Goal: Task Accomplishment & Management: Manage account settings

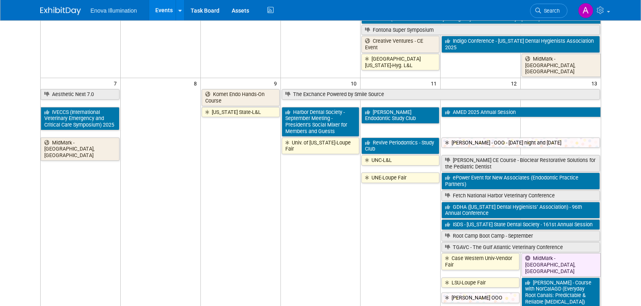
scroll to position [122, 0]
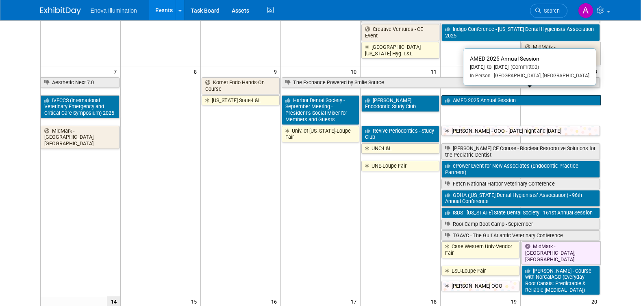
click at [486, 95] on link "AMED 2025 Annual Session" at bounding box center [521, 100] width 159 height 11
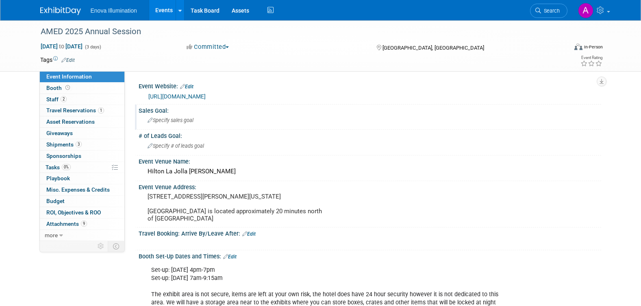
click at [184, 121] on span "Specify sales goal" at bounding box center [171, 120] width 46 height 6
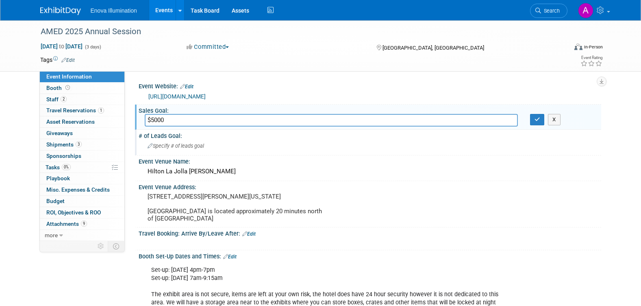
type input "$5000"
click at [173, 146] on span "Specify # of leads goal" at bounding box center [176, 146] width 57 height 6
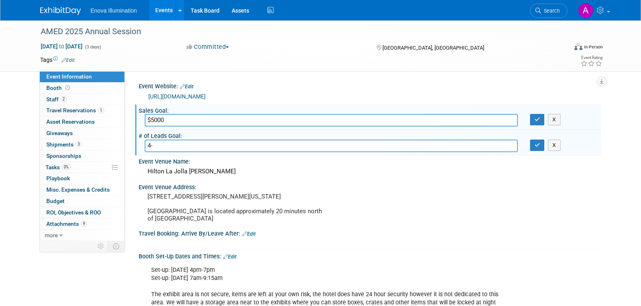
type input "4"
type input "5 leads - 2 -3 scopes almost sold"
click at [192, 120] on input "$5000" at bounding box center [331, 120] width 373 height 13
type input "$5000 - actual $8315"
click at [538, 121] on icon "button" at bounding box center [538, 119] width 6 height 5
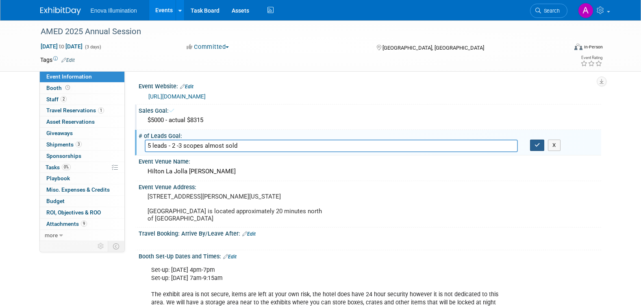
click at [537, 143] on icon "button" at bounding box center [538, 144] width 6 height 5
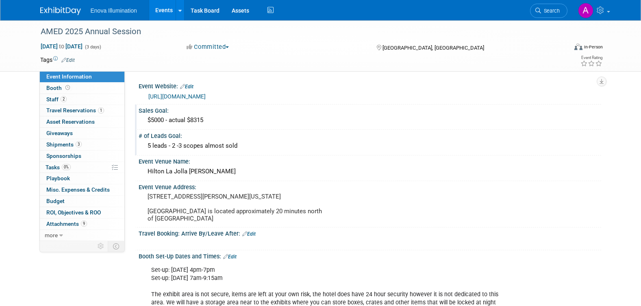
click at [55, 9] on img at bounding box center [60, 11] width 41 height 8
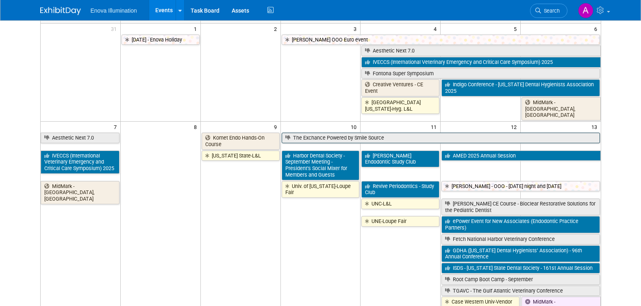
scroll to position [81, 0]
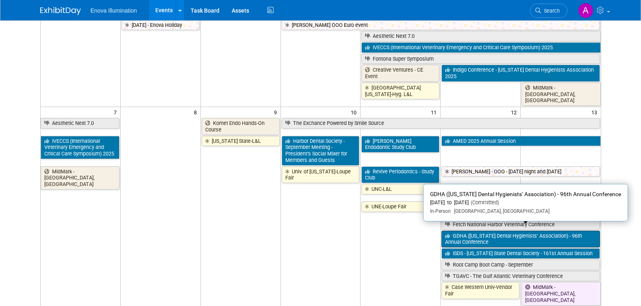
click at [495, 234] on link "GDHA (Georgia Dental Hygienists’ Association) - 96th Annual Conference" at bounding box center [521, 239] width 158 height 17
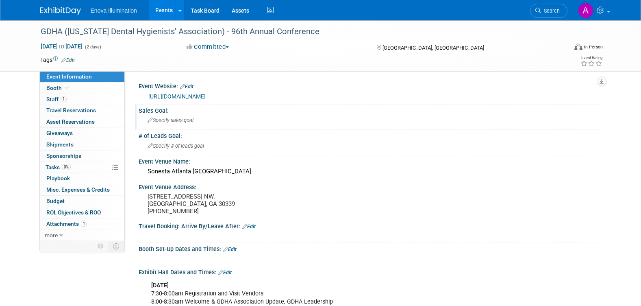
click at [164, 119] on span "Specify sales goal" at bounding box center [171, 120] width 46 height 6
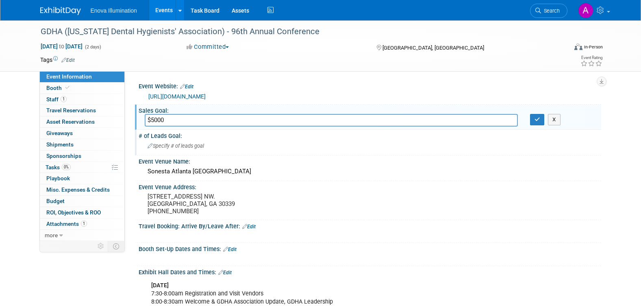
type input "$5000"
click at [163, 148] on span "Specify # of leads goal" at bounding box center [176, 146] width 57 height 6
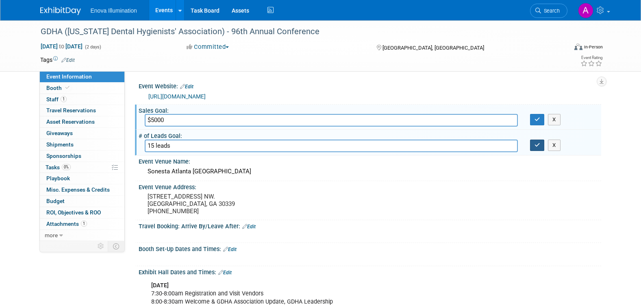
type input "15 leads"
click at [533, 141] on button "button" at bounding box center [537, 145] width 15 height 11
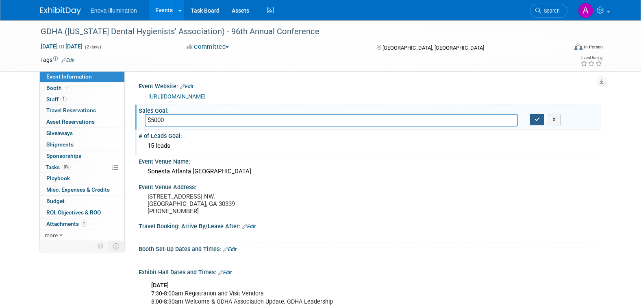
click at [538, 121] on icon "button" at bounding box center [538, 119] width 6 height 5
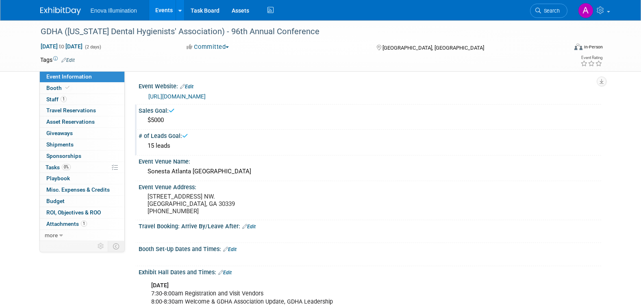
click at [48, 10] on img at bounding box center [60, 11] width 41 height 8
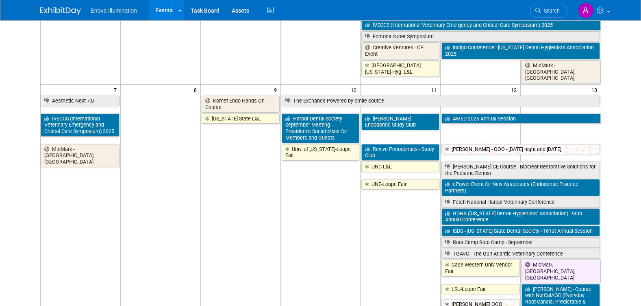
scroll to position [122, 0]
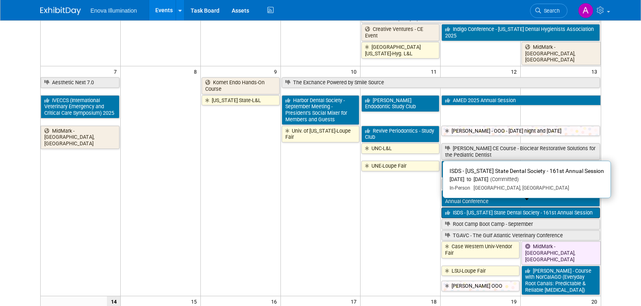
click at [488, 207] on link "ISDS - [US_STATE] State Dental Society - 161st Annual Session" at bounding box center [521, 212] width 158 height 11
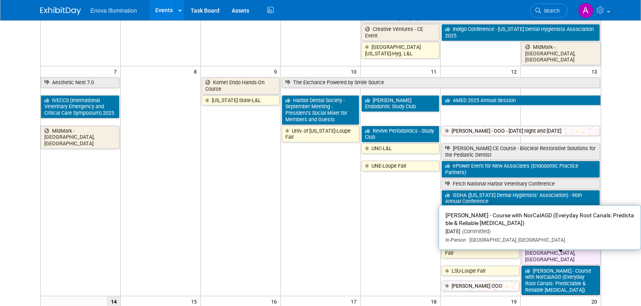
click at [547, 266] on link "[PERSON_NAME] - Course with NorCalAGD (Everyday Root Canals: Predictable & Reli…" at bounding box center [561, 281] width 78 height 30
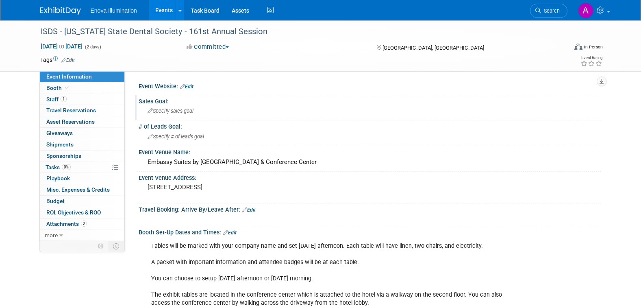
click at [179, 109] on span "Specify sales goal" at bounding box center [171, 111] width 46 height 6
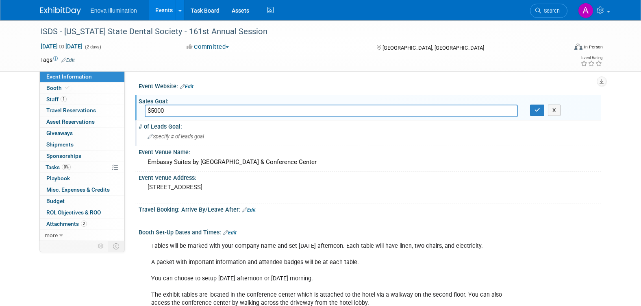
type input "$5000"
click at [172, 135] on span "Specify # of leads goal" at bounding box center [176, 136] width 57 height 6
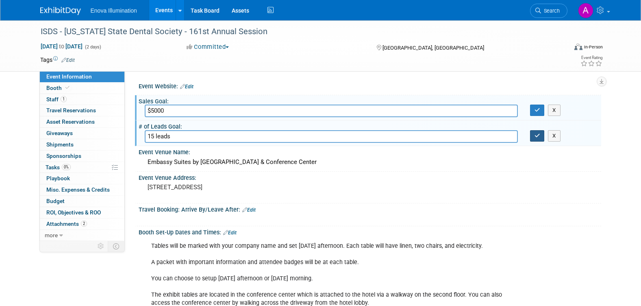
type input "15 leads"
click at [540, 135] on icon "button" at bounding box center [538, 135] width 6 height 5
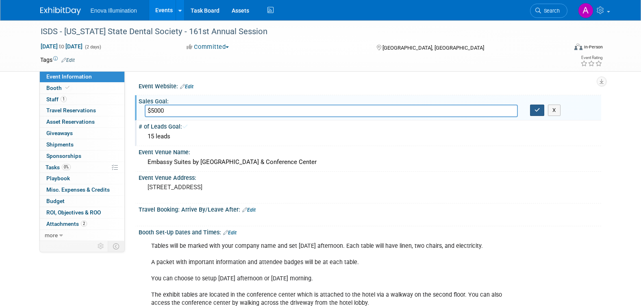
click at [539, 110] on icon "button" at bounding box center [538, 109] width 6 height 5
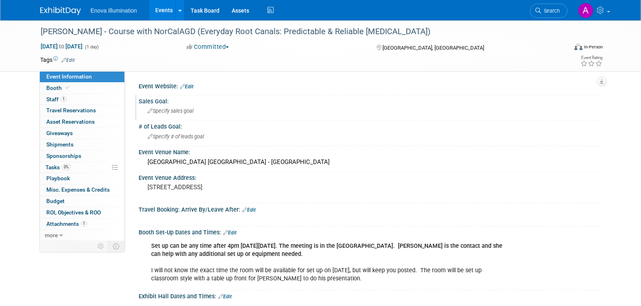
click at [168, 108] on span "Specify sales goal" at bounding box center [171, 111] width 46 height 6
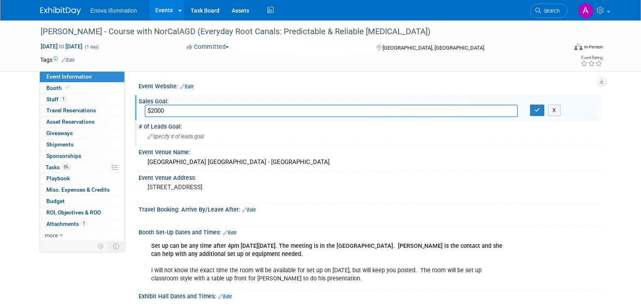
type input "$2000"
click at [167, 133] on span "Specify # of leads goal" at bounding box center [176, 136] width 57 height 6
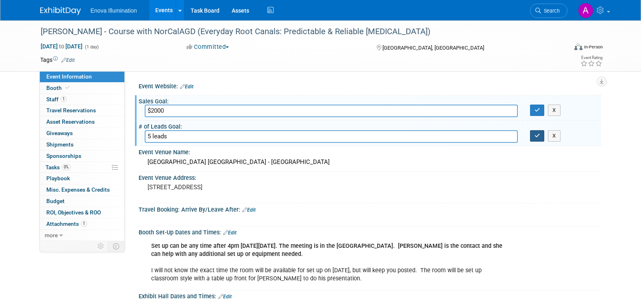
type input "5 leads"
click at [535, 137] on icon "button" at bounding box center [538, 135] width 6 height 5
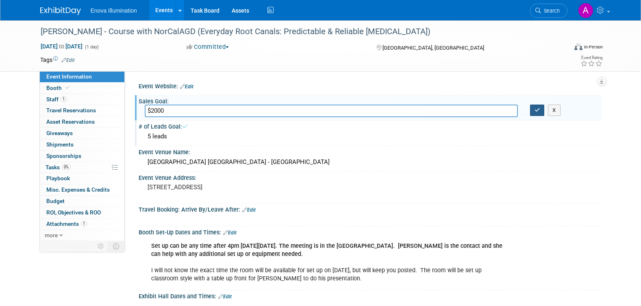
click at [536, 113] on button "button" at bounding box center [537, 110] width 15 height 11
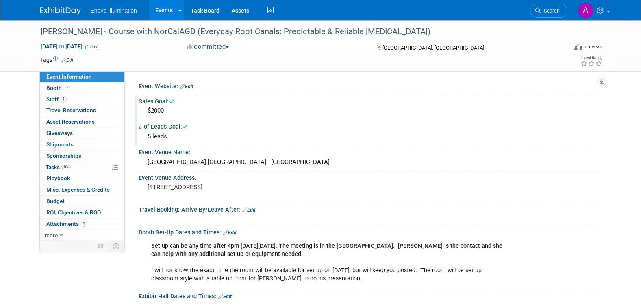
drag, startPoint x: 51, startPoint y: 12, endPoint x: 57, endPoint y: 15, distance: 6.0
click at [52, 12] on img at bounding box center [60, 11] width 41 height 8
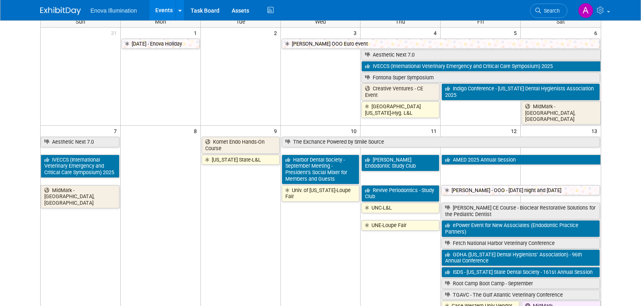
scroll to position [81, 0]
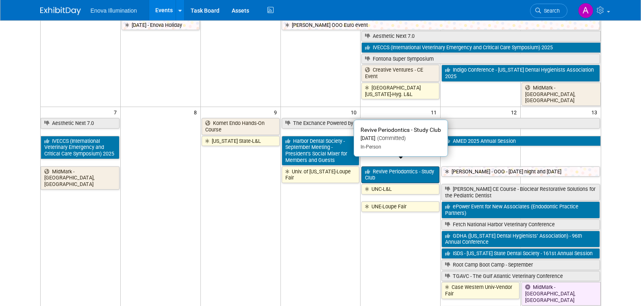
click at [384, 167] on link "Revive Periodontics - Study Club" at bounding box center [401, 174] width 78 height 17
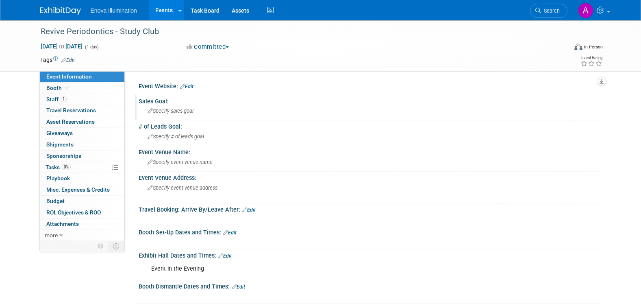
click at [166, 112] on span "Specify sales goal" at bounding box center [171, 111] width 46 height 6
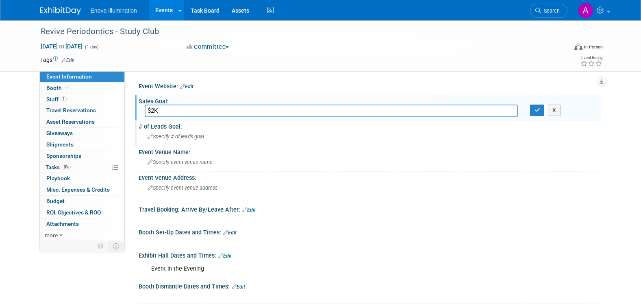
type input "$2K"
click at [165, 138] on span "Specify # of leads goal" at bounding box center [176, 136] width 57 height 6
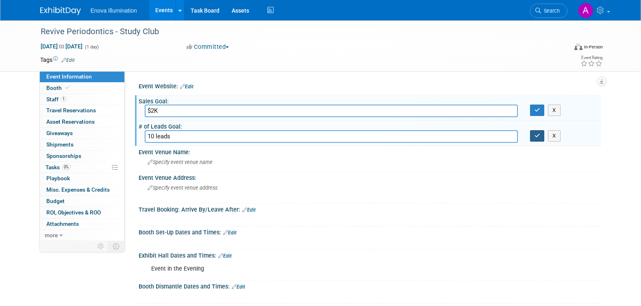
type input "10 leads"
click at [540, 137] on icon "button" at bounding box center [538, 135] width 6 height 5
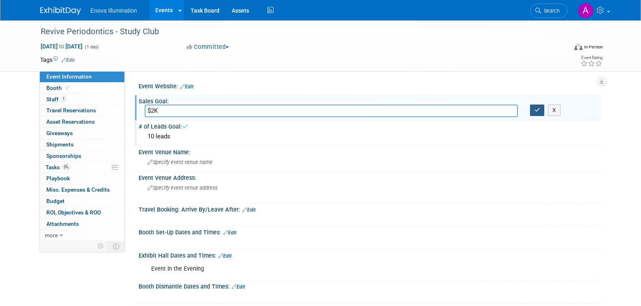
click at [536, 109] on icon "button" at bounding box center [538, 109] width 6 height 5
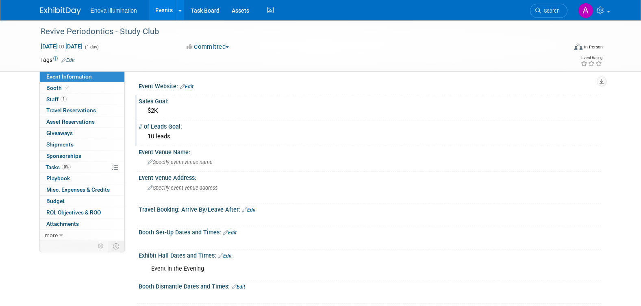
click at [62, 7] on link at bounding box center [65, 7] width 50 height 7
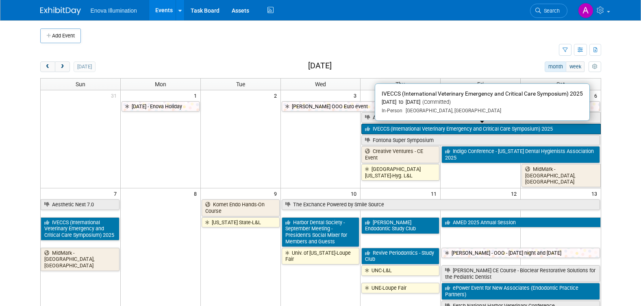
click at [444, 131] on link "IVECCS (International Veterinary Emergency and Critical Care Symposium) 2025" at bounding box center [481, 129] width 239 height 11
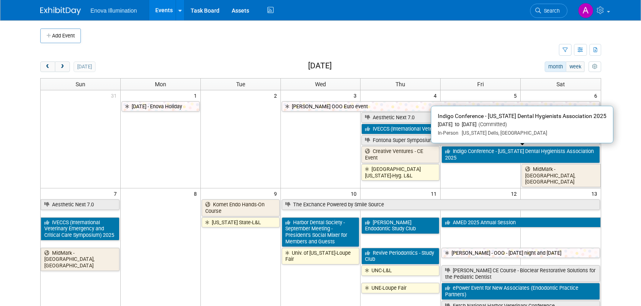
click at [470, 155] on link "Indigo Conference - [US_STATE] Dental Hygienists Association 2025" at bounding box center [521, 154] width 158 height 17
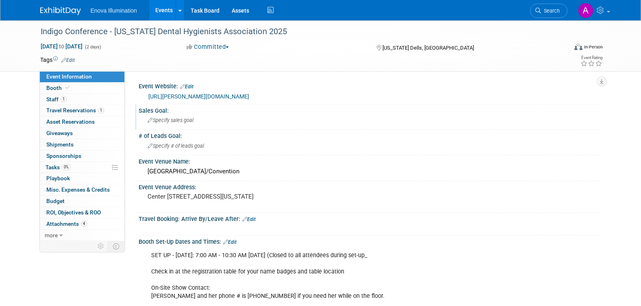
click at [165, 118] on span "Specify sales goal" at bounding box center [171, 120] width 46 height 6
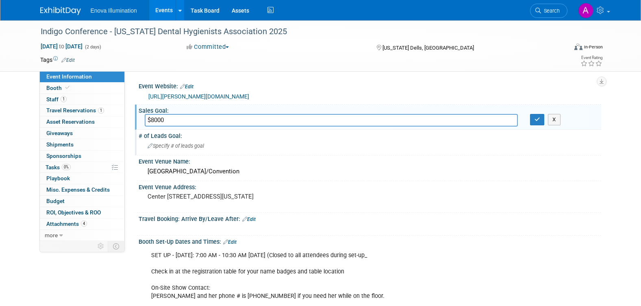
type input "$8000"
click at [162, 147] on span "Specify # of leads goal" at bounding box center [176, 146] width 57 height 6
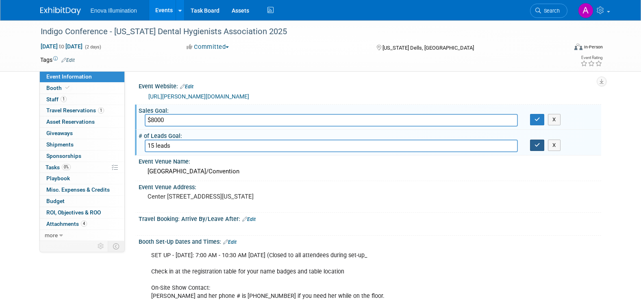
type input "15 leads"
click at [537, 147] on icon "button" at bounding box center [538, 144] width 6 height 5
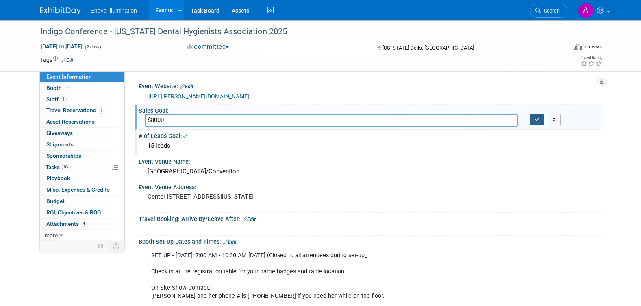
click at [535, 117] on icon "button" at bounding box center [538, 119] width 6 height 5
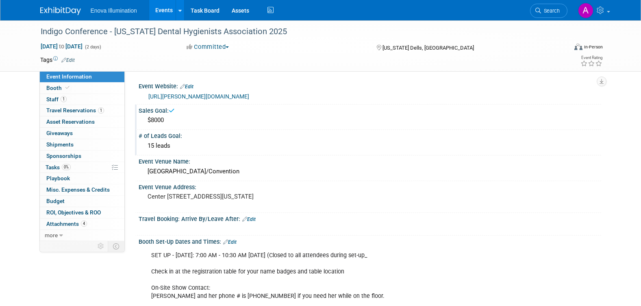
click at [49, 8] on img at bounding box center [60, 11] width 41 height 8
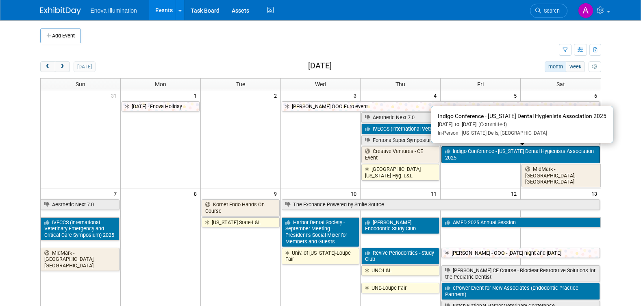
click at [481, 157] on link "Indigo Conference - [US_STATE] Dental Hygienists Association 2025" at bounding box center [521, 154] width 158 height 17
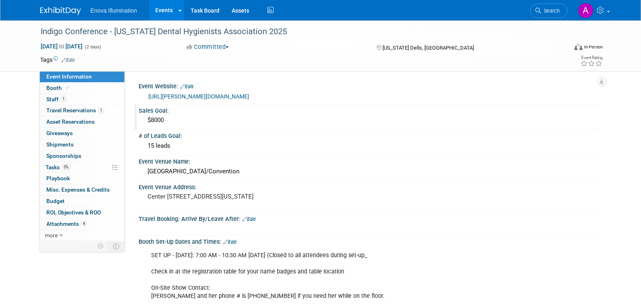
click at [170, 120] on div "$8000" at bounding box center [370, 120] width 451 height 13
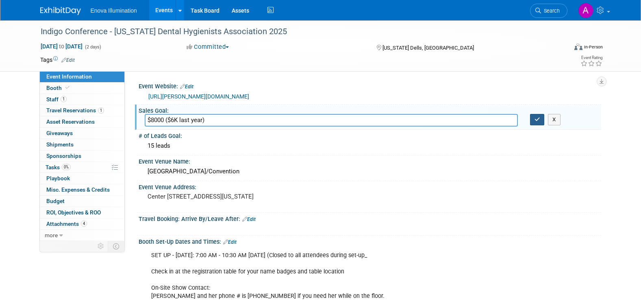
type input "$8000 ($6K last year)"
click at [534, 122] on button "button" at bounding box center [537, 119] width 15 height 11
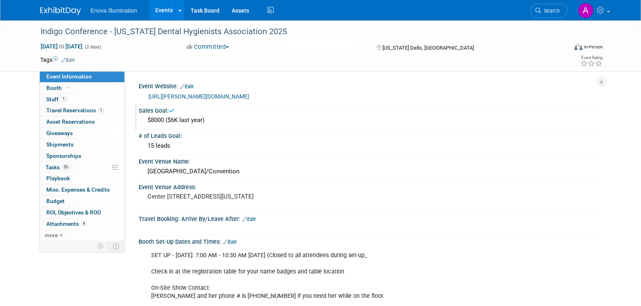
click at [52, 13] on img at bounding box center [60, 11] width 41 height 8
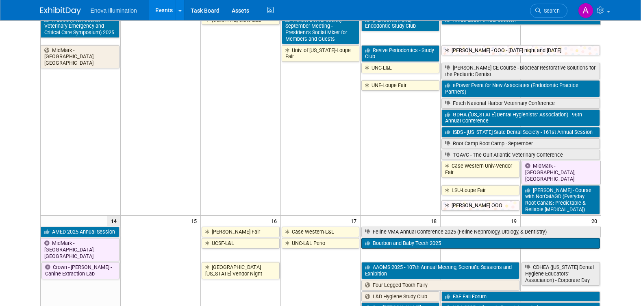
scroll to position [203, 0]
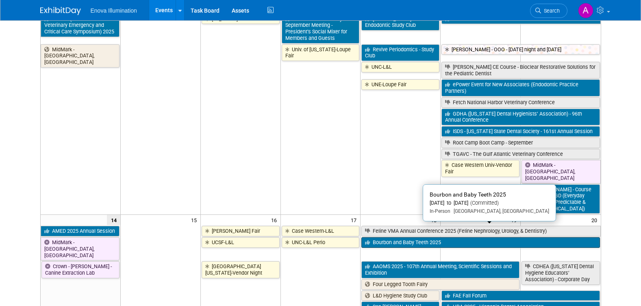
click at [415, 237] on link "Bourbon and Baby Teeth 2025" at bounding box center [481, 242] width 238 height 11
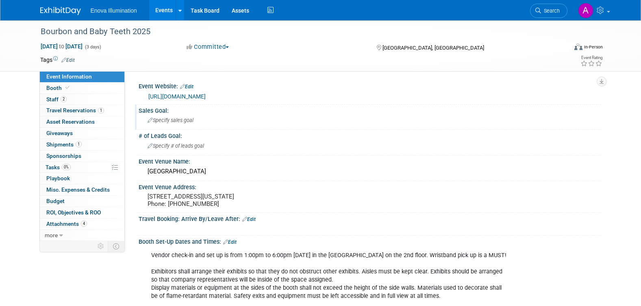
click at [161, 119] on span "Specify sales goal" at bounding box center [171, 120] width 46 height 6
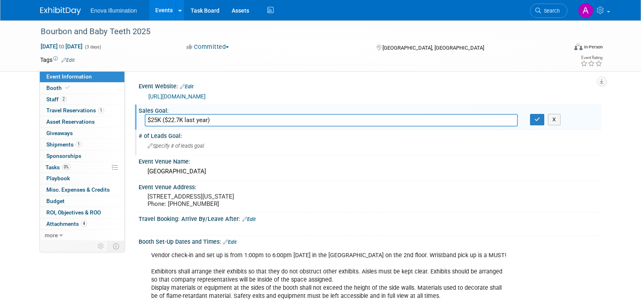
type input "$25K ($22.7K last year)"
click at [168, 146] on span "Specify # of leads goal" at bounding box center [176, 146] width 57 height 6
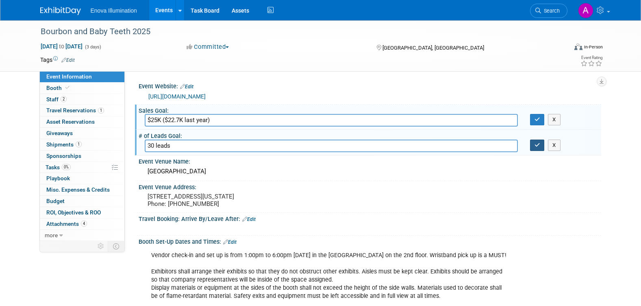
type input "30 leads"
click at [538, 146] on icon "button" at bounding box center [538, 144] width 6 height 5
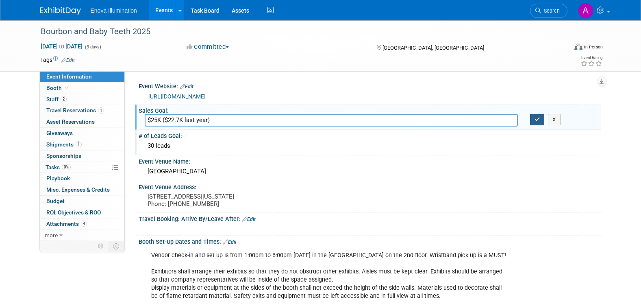
click at [534, 120] on button "button" at bounding box center [537, 119] width 15 height 11
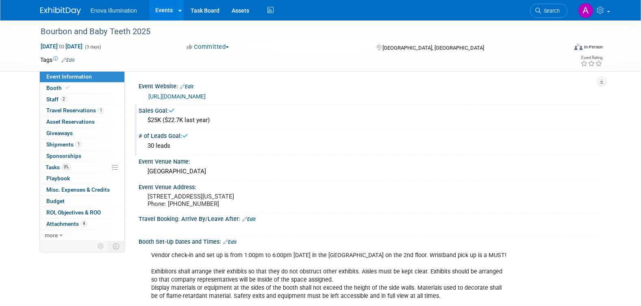
click at [60, 11] on img at bounding box center [60, 11] width 41 height 8
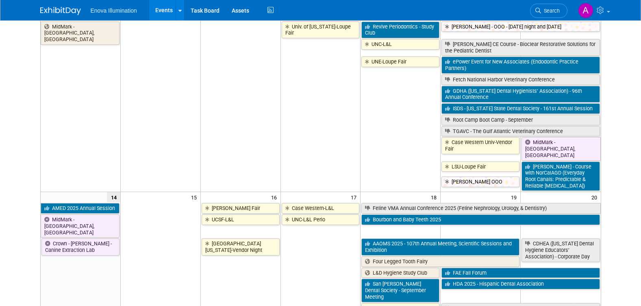
scroll to position [244, 0]
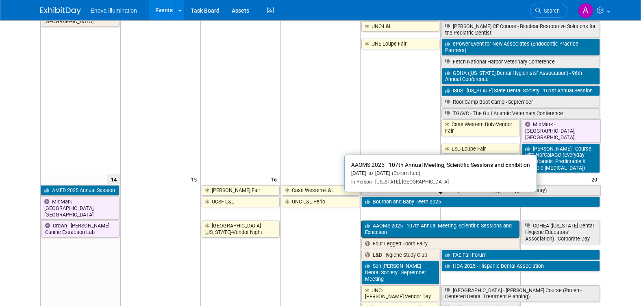
click at [396, 220] on link "AAOMS 2025 - 107th Annual Meeting, Scientific Sessions and Exhibition" at bounding box center [441, 228] width 158 height 17
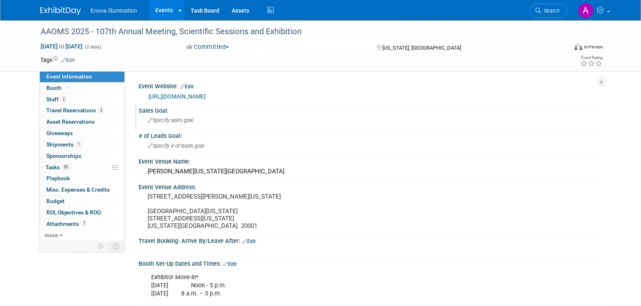
click at [166, 120] on span "Specify sales goal" at bounding box center [171, 120] width 46 height 6
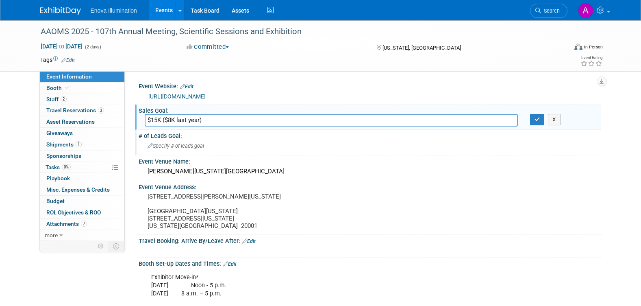
type input "$15K ($8K last year)"
click at [159, 147] on span "Specify # of leads goal" at bounding box center [176, 146] width 57 height 6
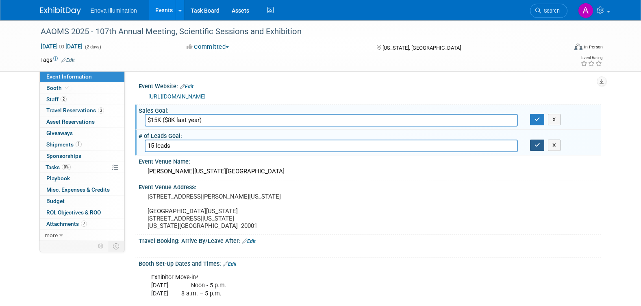
type input "15 leads"
click at [539, 146] on icon "button" at bounding box center [538, 144] width 6 height 5
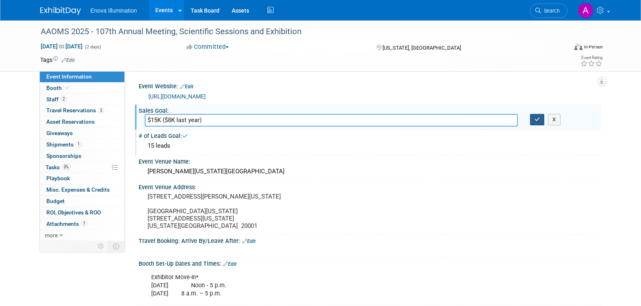
click at [539, 118] on icon "button" at bounding box center [538, 119] width 6 height 5
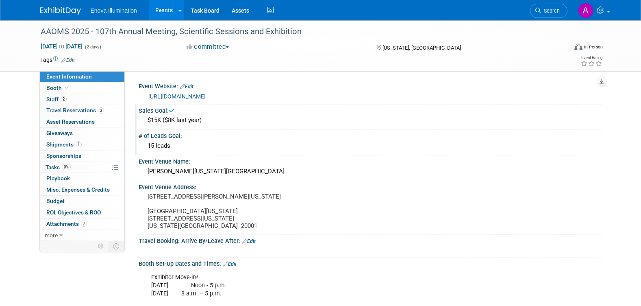
click at [49, 8] on img at bounding box center [60, 11] width 41 height 8
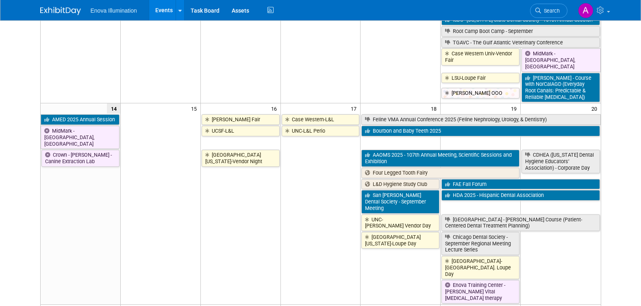
scroll to position [325, 0]
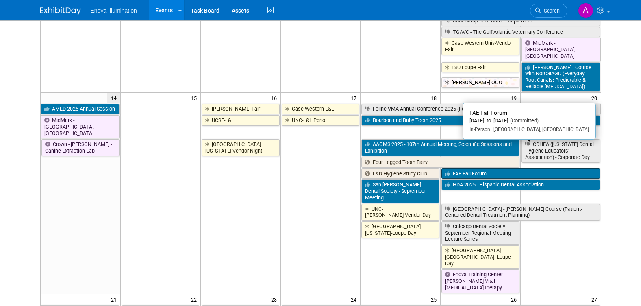
click at [470, 168] on link "FAE Fall Forum" at bounding box center [521, 173] width 158 height 11
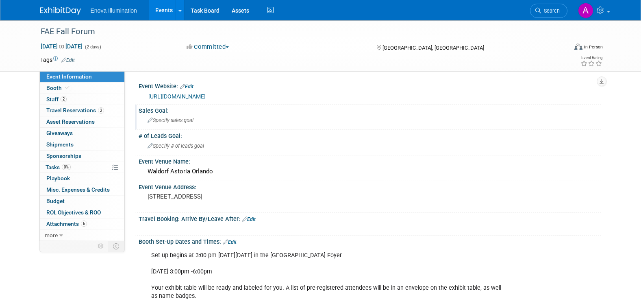
click at [173, 116] on div "Specify sales goal" at bounding box center [370, 120] width 451 height 13
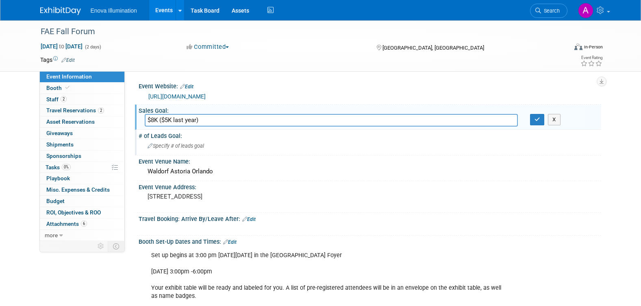
type input "$8K ($5K last year)"
click at [164, 145] on span "Specify # of leads goal" at bounding box center [176, 146] width 57 height 6
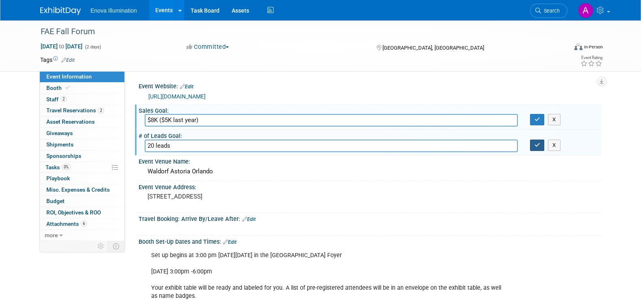
type input "20 leads"
drag, startPoint x: 531, startPoint y: 148, endPoint x: 529, endPoint y: 122, distance: 25.3
click at [532, 148] on button "button" at bounding box center [537, 145] width 15 height 11
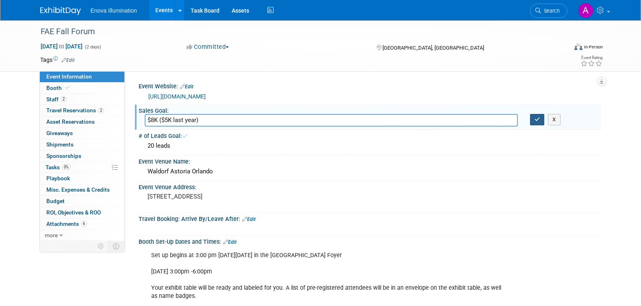
click at [535, 116] on button "button" at bounding box center [537, 119] width 15 height 11
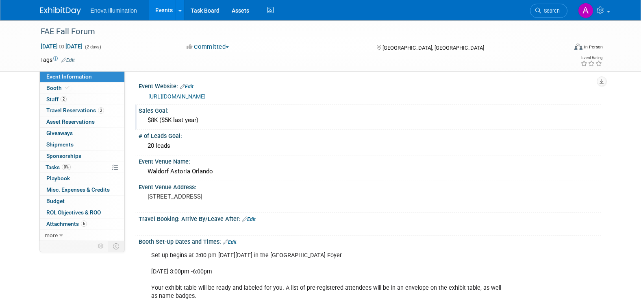
click at [49, 10] on img at bounding box center [60, 11] width 41 height 8
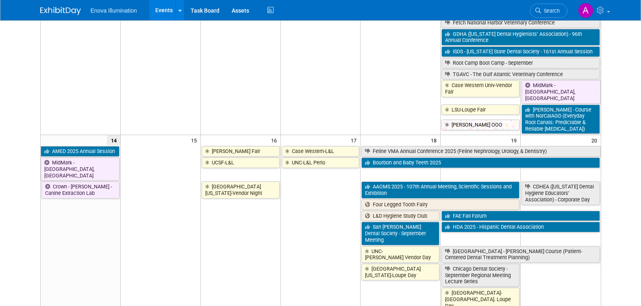
scroll to position [285, 0]
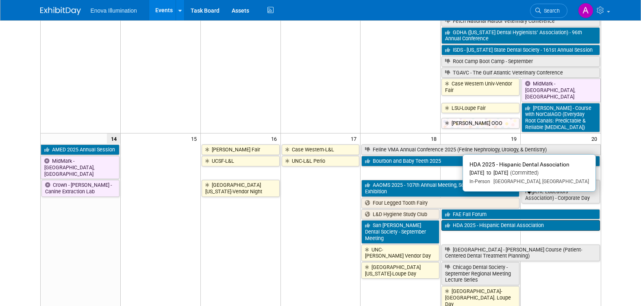
click at [470, 220] on link "HDA 2025 - Hispanic Dental Association" at bounding box center [521, 225] width 158 height 11
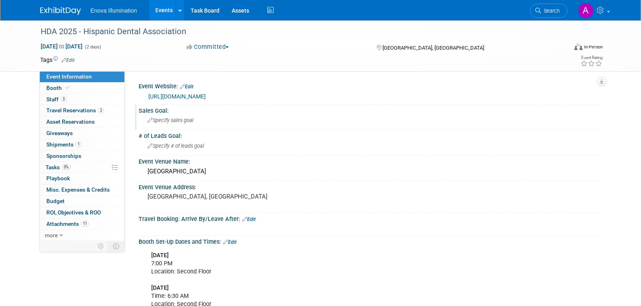
click at [155, 120] on span "Specify sales goal" at bounding box center [171, 120] width 46 height 6
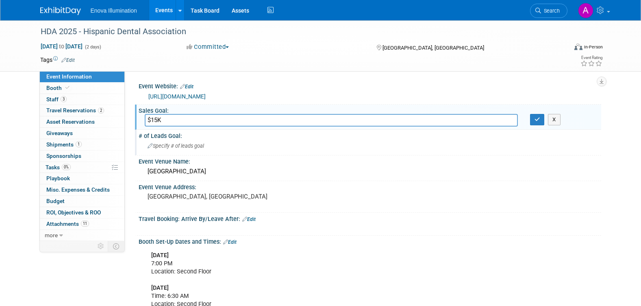
type input "$15K"
click at [157, 144] on span "Specify # of leads goal" at bounding box center [176, 146] width 57 height 6
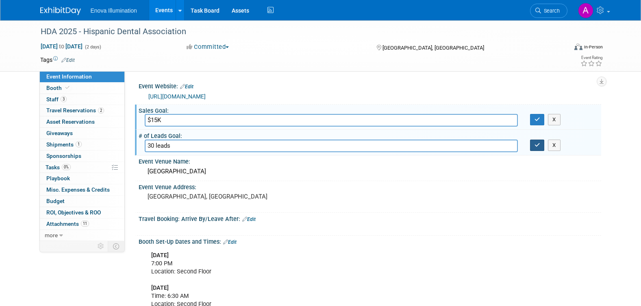
type input "30 leads"
click at [539, 148] on icon "button" at bounding box center [538, 144] width 6 height 5
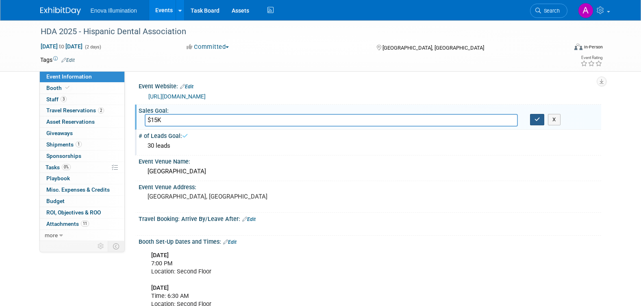
click at [537, 117] on icon "button" at bounding box center [538, 119] width 6 height 5
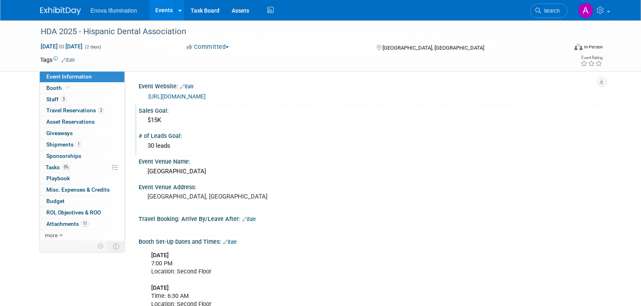
click at [57, 9] on img at bounding box center [60, 11] width 41 height 8
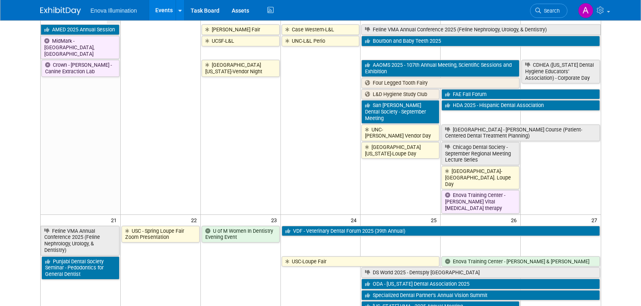
scroll to position [407, 0]
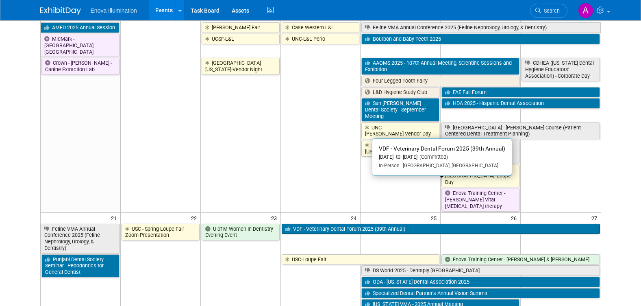
click at [373, 224] on link "VDF - Veterinary Dental Forum 2025 (39th Annual)" at bounding box center [441, 229] width 318 height 11
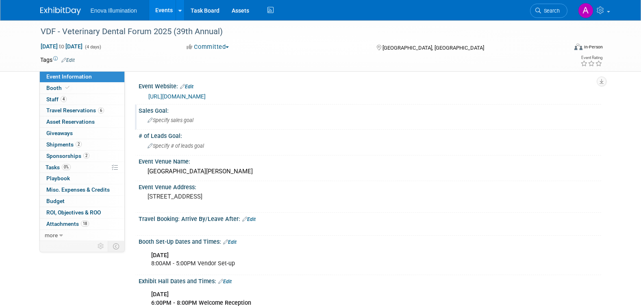
click at [184, 119] on span "Specify sales goal" at bounding box center [171, 120] width 46 height 6
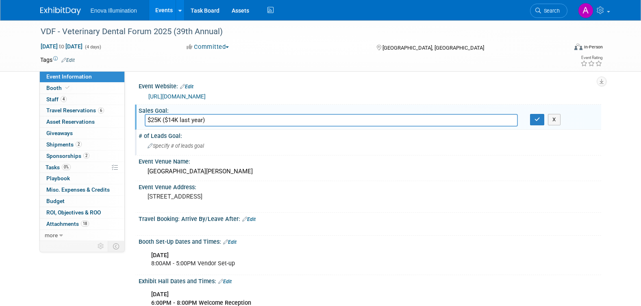
type input "$25K ($14K last year)"
click at [155, 146] on span "Specify # of leads goal" at bounding box center [176, 146] width 57 height 6
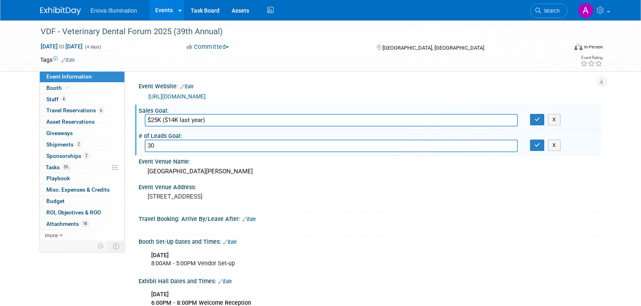
type input "3"
type input "30 leads with notes"
click at [539, 146] on icon "button" at bounding box center [538, 144] width 6 height 5
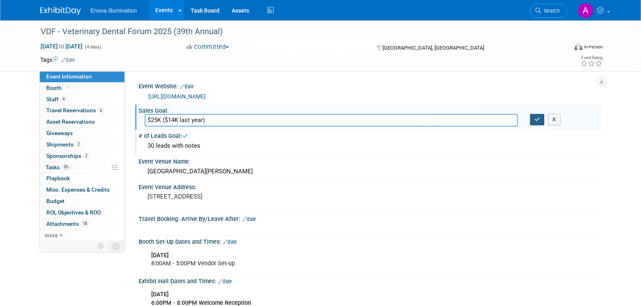
click at [533, 120] on button "button" at bounding box center [537, 119] width 15 height 11
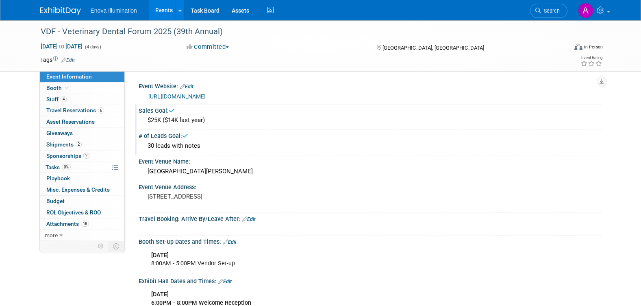
click at [52, 6] on link at bounding box center [65, 7] width 50 height 7
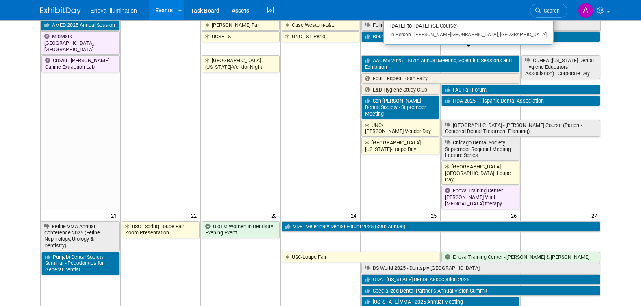
scroll to position [447, 0]
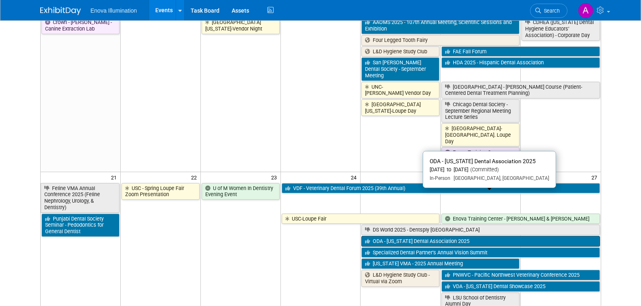
click at [392, 236] on link "ODA - [US_STATE] Dental Association 2025" at bounding box center [481, 241] width 238 height 11
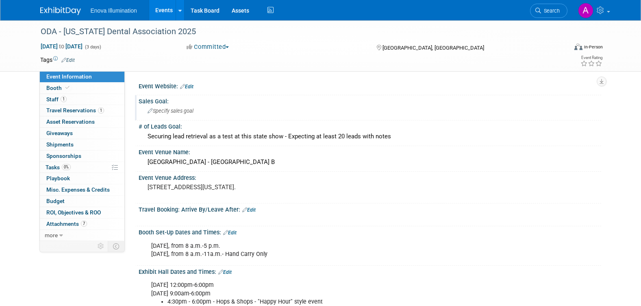
click at [181, 109] on span "Specify sales goal" at bounding box center [171, 111] width 46 height 6
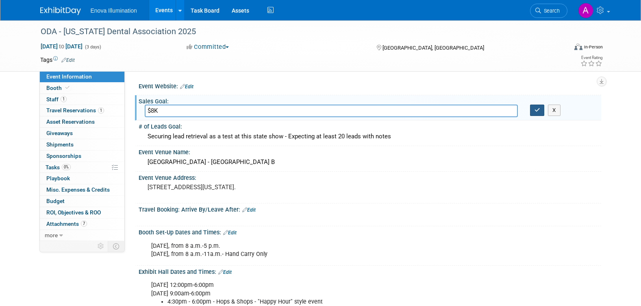
type input "$8K"
click at [535, 110] on icon "button" at bounding box center [538, 109] width 6 height 5
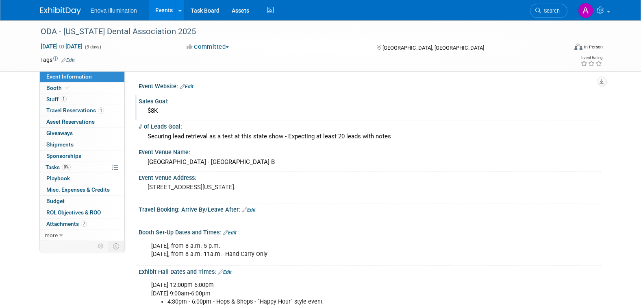
click at [50, 11] on img at bounding box center [60, 11] width 41 height 8
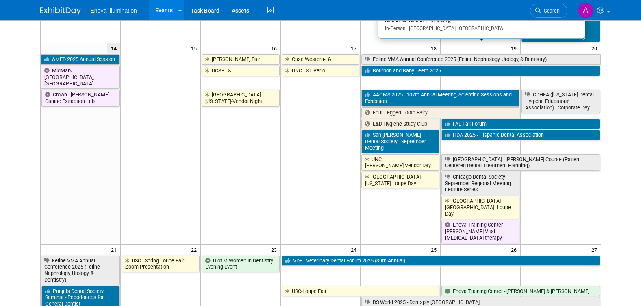
scroll to position [447, 0]
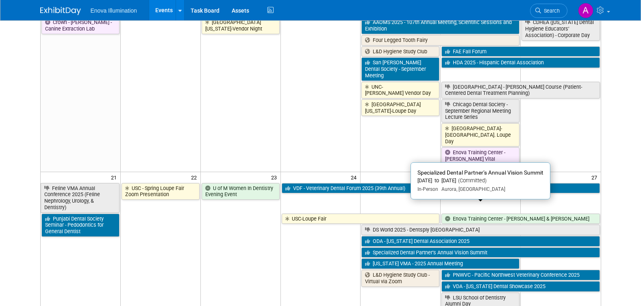
click at [400, 247] on link "Specialized Dental Partner’s Annual Vision Summit" at bounding box center [481, 252] width 238 height 11
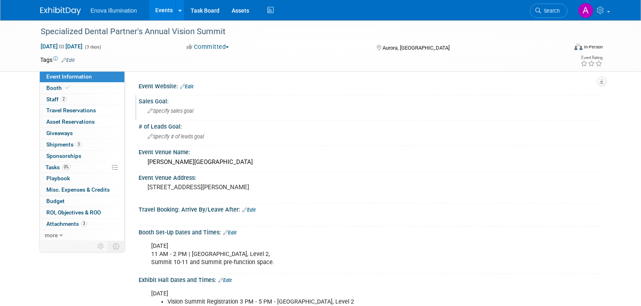
click at [170, 108] on span "Specify sales goal" at bounding box center [171, 111] width 46 height 6
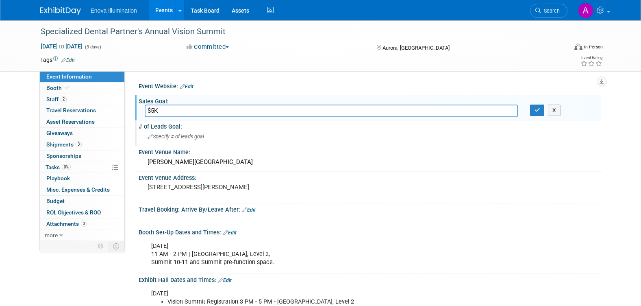
type input "$5K"
click at [165, 137] on span "Specify # of leads goal" at bounding box center [176, 136] width 57 height 6
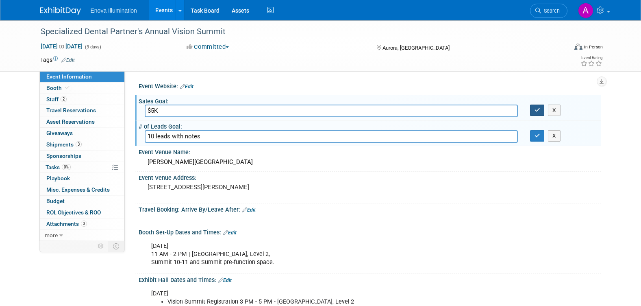
type input "10 leads with notes"
click at [535, 111] on icon "button" at bounding box center [538, 109] width 6 height 5
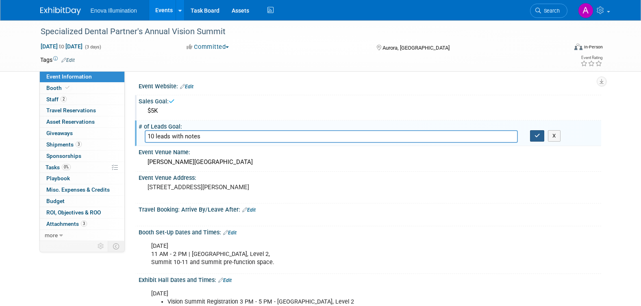
click at [540, 139] on button "button" at bounding box center [537, 135] width 15 height 11
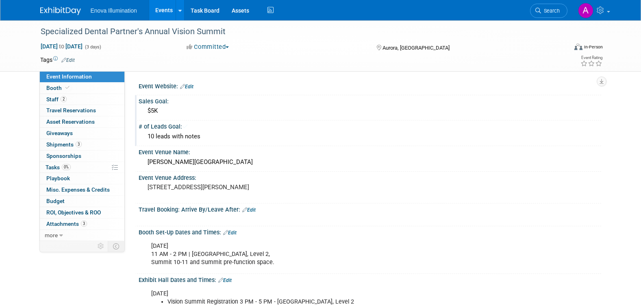
click at [172, 110] on div "$5K" at bounding box center [370, 111] width 451 height 13
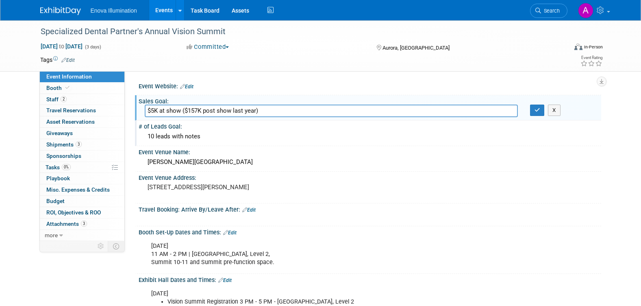
type input "$5K at show ($157K post show last year)"
drag, startPoint x: 148, startPoint y: 136, endPoint x: 153, endPoint y: 135, distance: 4.1
click at [153, 135] on div "10 leads with notes" at bounding box center [370, 136] width 451 height 13
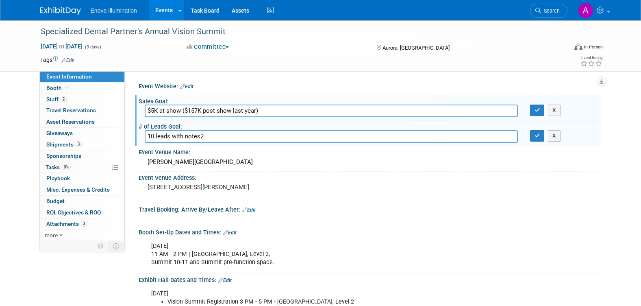
click at [167, 134] on input "10 leads with notes2" at bounding box center [331, 136] width 373 height 13
drag, startPoint x: 148, startPoint y: 135, endPoint x: 152, endPoint y: 135, distance: 4.1
click at [152, 135] on input "10 leads with notes2" at bounding box center [331, 136] width 373 height 13
click at [212, 135] on input "20 leads with notes2" at bounding box center [331, 136] width 373 height 13
type input "20 leads with notes"
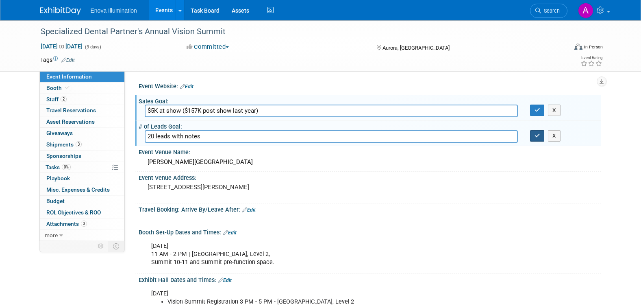
click at [537, 134] on icon "button" at bounding box center [538, 135] width 6 height 5
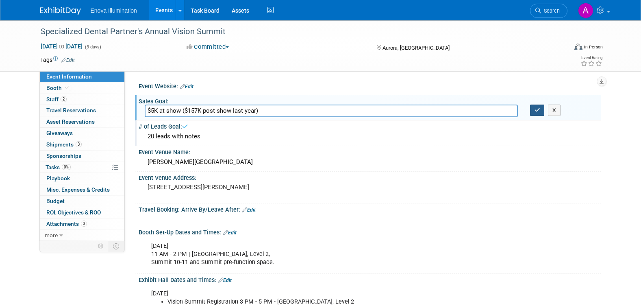
drag, startPoint x: 539, startPoint y: 106, endPoint x: 492, endPoint y: 97, distance: 47.6
click at [539, 106] on button "button" at bounding box center [537, 110] width 15 height 11
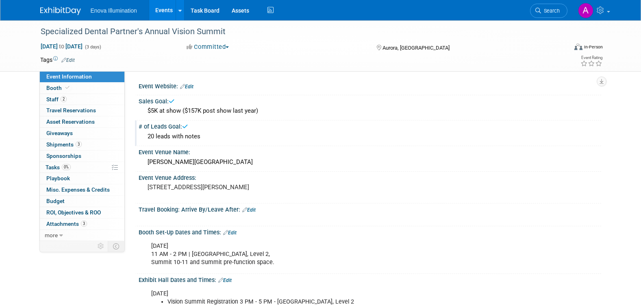
drag, startPoint x: 50, startPoint y: 9, endPoint x: 67, endPoint y: 17, distance: 18.4
click at [51, 9] on img at bounding box center [60, 11] width 41 height 8
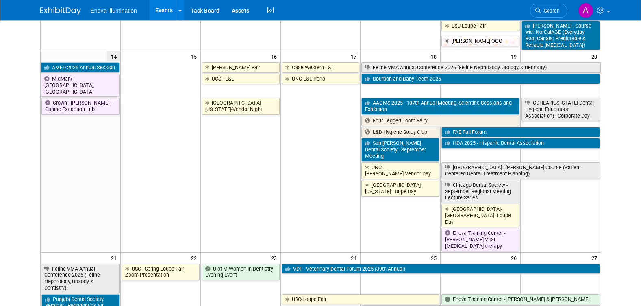
scroll to position [488, 0]
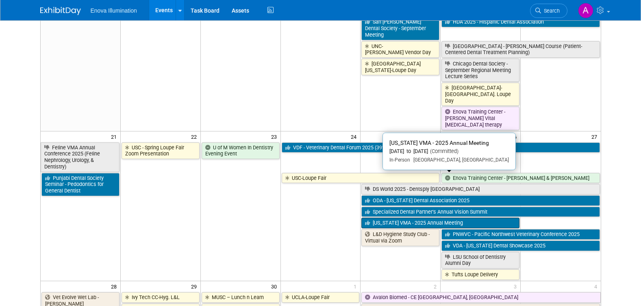
click at [420, 218] on link "[US_STATE] VMA - 2025 Annual Meeting" at bounding box center [441, 223] width 158 height 11
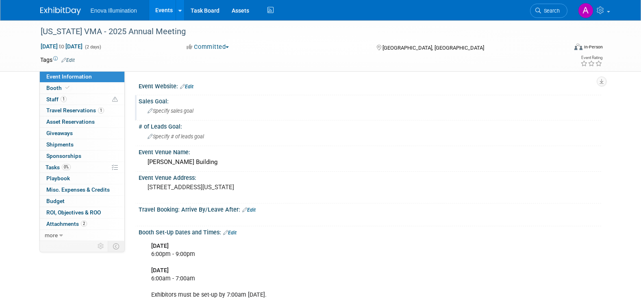
click at [161, 110] on span "Specify sales goal" at bounding box center [171, 111] width 46 height 6
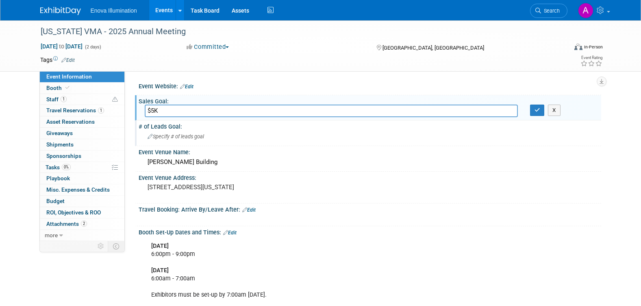
type input "$5K"
click at [162, 135] on span "Specify # of leads goal" at bounding box center [176, 136] width 57 height 6
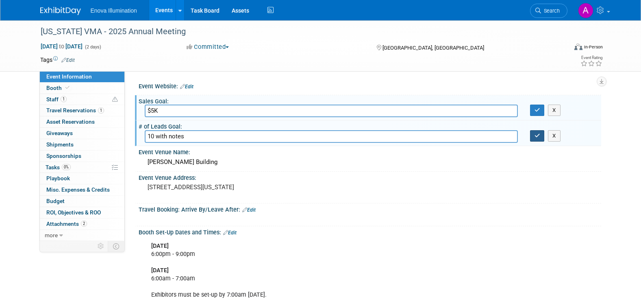
type input "10 with notes"
click at [537, 135] on icon "button" at bounding box center [538, 135] width 6 height 5
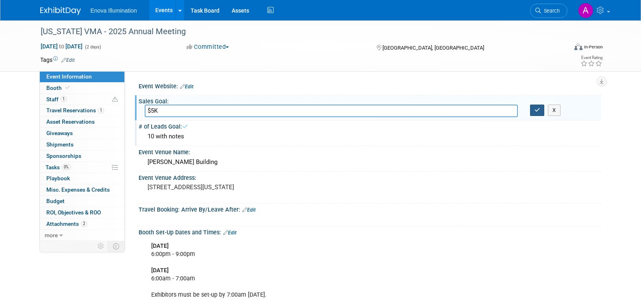
click at [537, 110] on icon "button" at bounding box center [538, 109] width 6 height 5
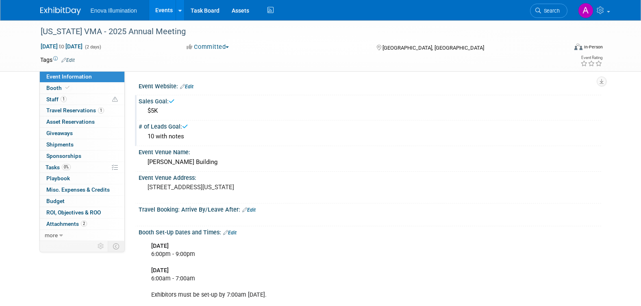
click at [51, 8] on img at bounding box center [60, 11] width 41 height 8
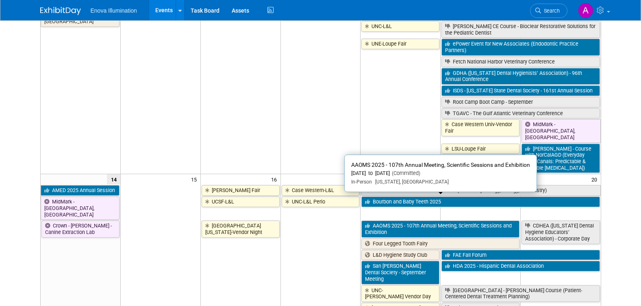
scroll to position [447, 0]
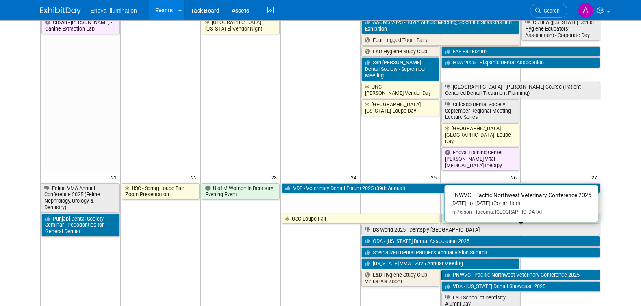
click at [483, 270] on link "PNWVC - Pacific Northwest Veterinary Conference 2025" at bounding box center [521, 275] width 158 height 11
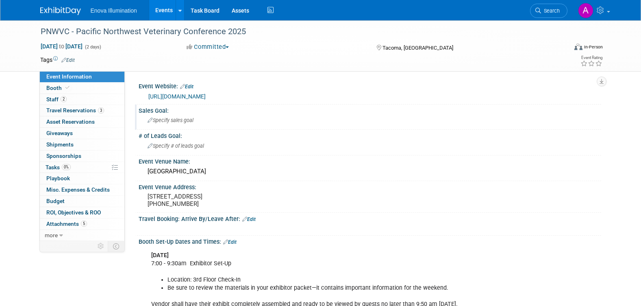
click at [163, 119] on span "Specify sales goal" at bounding box center [171, 120] width 46 height 6
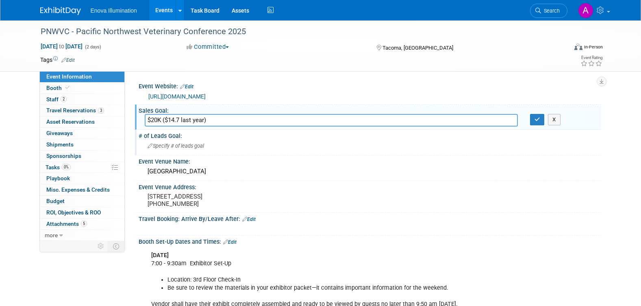
type input "$20K ($14.7 last year)"
click at [157, 148] on span "Specify # of leads goal" at bounding box center [176, 146] width 57 height 6
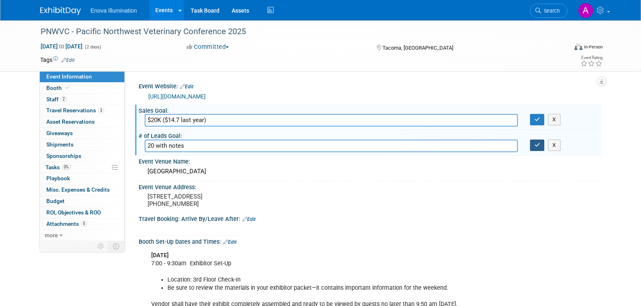
type input "20 with notes"
click at [537, 148] on icon "button" at bounding box center [538, 144] width 6 height 5
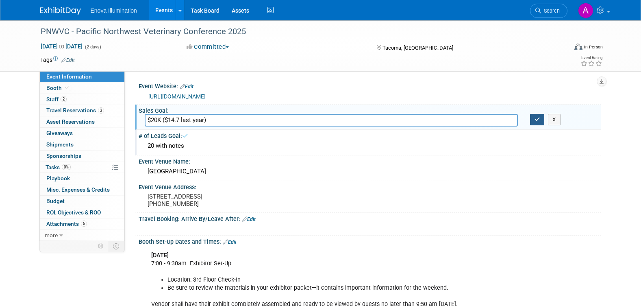
click at [538, 120] on icon "button" at bounding box center [538, 119] width 6 height 5
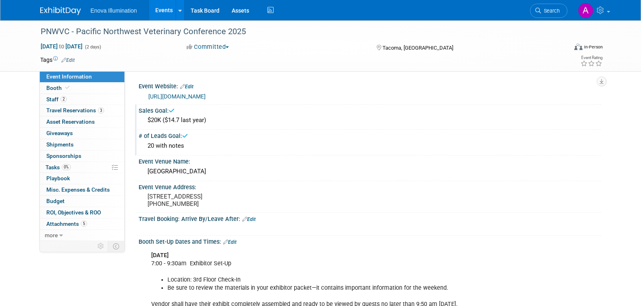
click at [59, 6] on link at bounding box center [65, 7] width 50 height 7
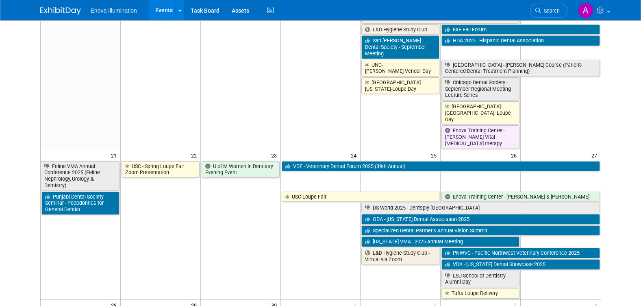
scroll to position [488, 0]
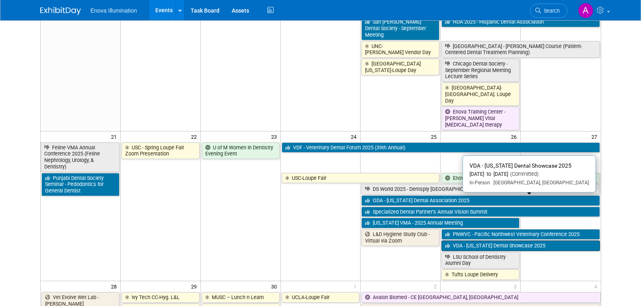
click at [467, 240] on link "VDA - [US_STATE] Dental Showcase 2025" at bounding box center [521, 245] width 158 height 11
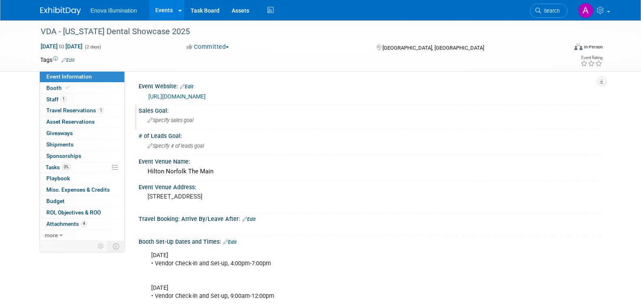
click at [166, 120] on span "Specify sales goal" at bounding box center [171, 120] width 46 height 6
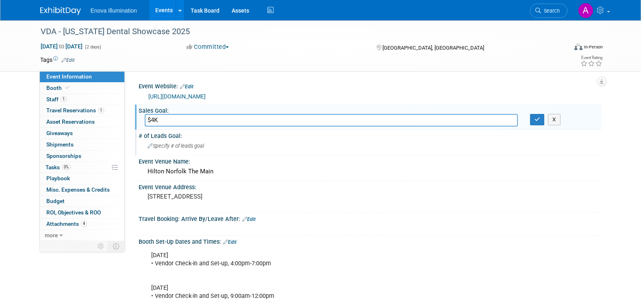
type input "$4K"
click at [159, 148] on span "Specify # of leads goal" at bounding box center [176, 146] width 57 height 6
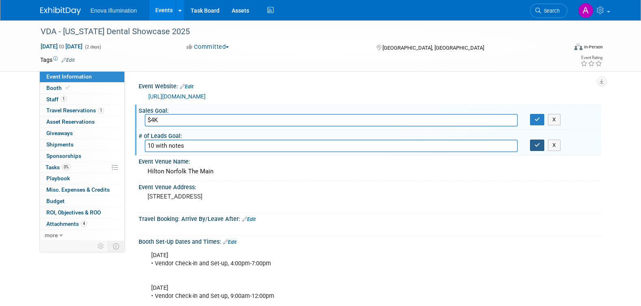
type input "10 with notes"
click at [535, 145] on icon "button" at bounding box center [538, 144] width 6 height 5
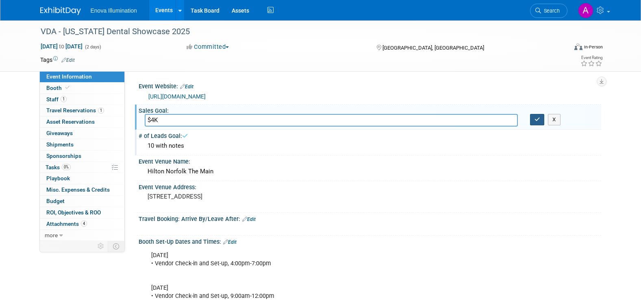
click at [536, 121] on icon "button" at bounding box center [538, 119] width 6 height 5
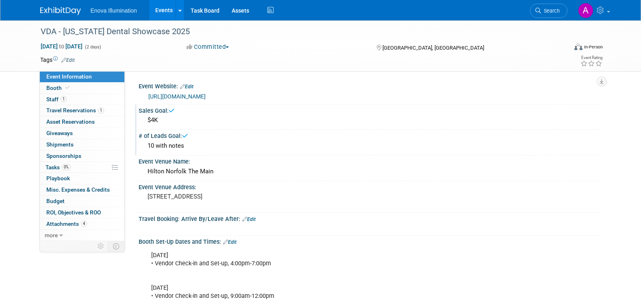
click at [65, 11] on img at bounding box center [60, 11] width 41 height 8
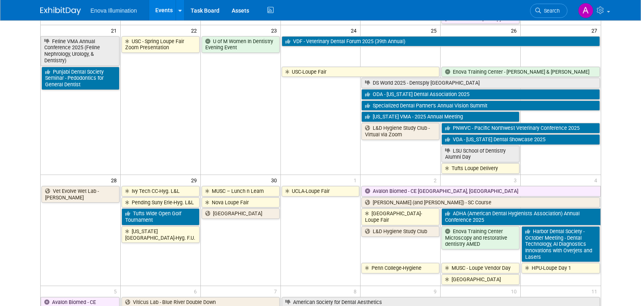
scroll to position [569, 0]
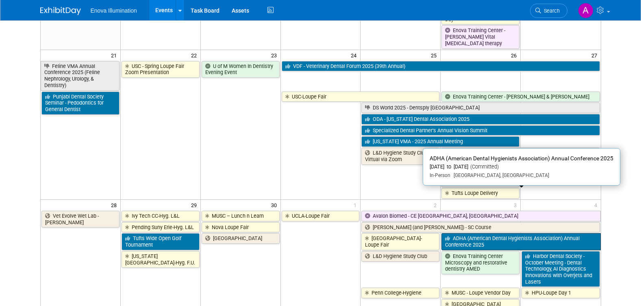
click at [461, 233] on link "ADHA (American Dental Hygienists Association) Annual Conference 2025" at bounding box center [521, 241] width 159 height 17
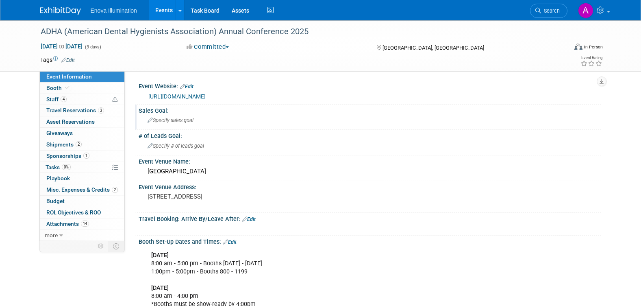
click at [183, 116] on div "Specify sales goal" at bounding box center [370, 120] width 451 height 13
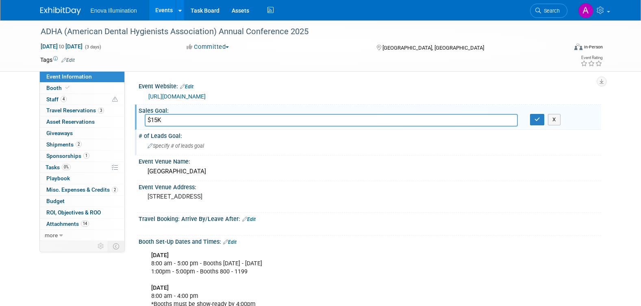
type input "$15K"
click at [164, 144] on span "Specify # of leads goal" at bounding box center [176, 146] width 57 height 6
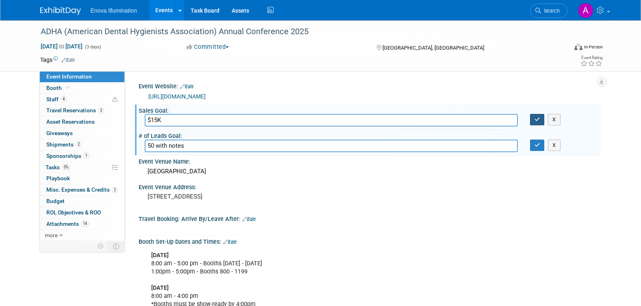
type input "50 with notes"
click at [539, 118] on icon "button" at bounding box center [538, 119] width 6 height 5
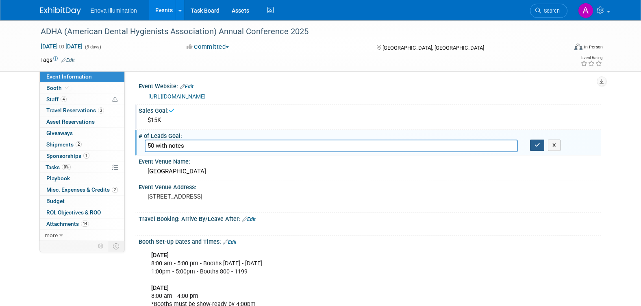
click at [540, 145] on icon "button" at bounding box center [538, 144] width 6 height 5
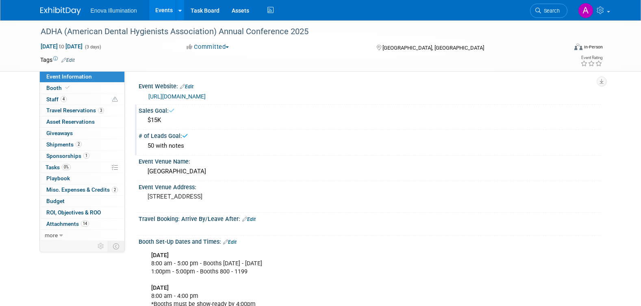
click at [57, 11] on img at bounding box center [60, 11] width 41 height 8
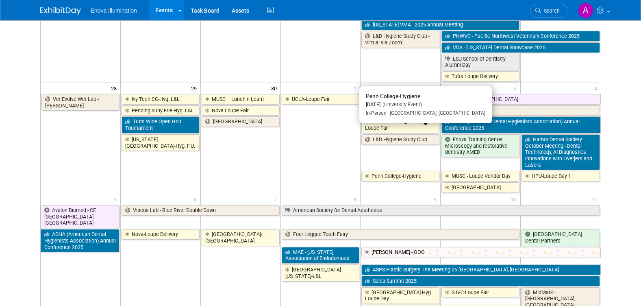
scroll to position [691, 0]
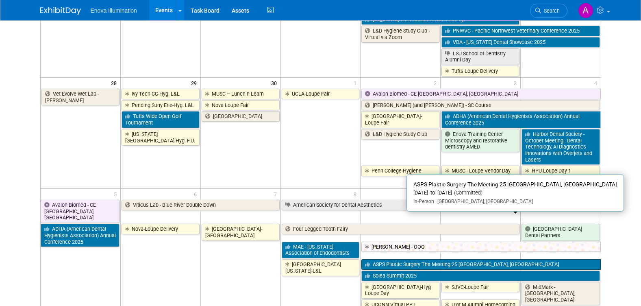
click at [401, 259] on link "ASPS Plastic Surgery The Meeting 25 [GEOGRAPHIC_DATA], [GEOGRAPHIC_DATA]" at bounding box center [481, 264] width 239 height 11
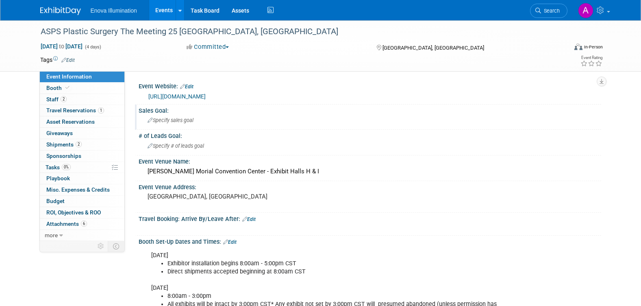
click at [168, 120] on span "Specify sales goal" at bounding box center [171, 120] width 46 height 6
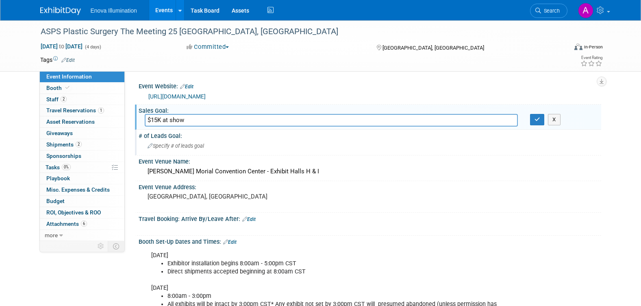
type input "$15K at show"
click at [155, 147] on span "Specify # of leads goal" at bounding box center [176, 146] width 57 height 6
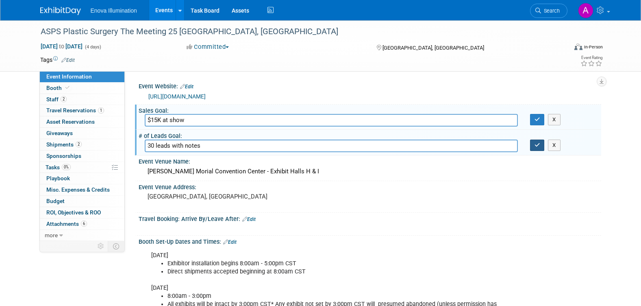
type input "30 leads with notes"
click at [540, 148] on icon "button" at bounding box center [538, 144] width 6 height 5
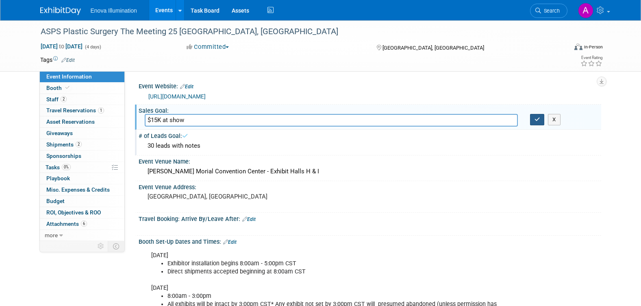
click at [537, 119] on icon "button" at bounding box center [538, 119] width 6 height 5
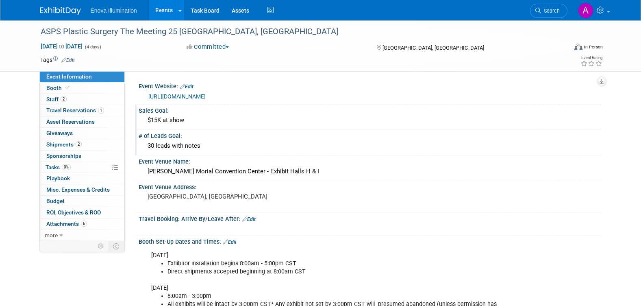
click at [193, 118] on div "$15K at show" at bounding box center [370, 120] width 451 height 13
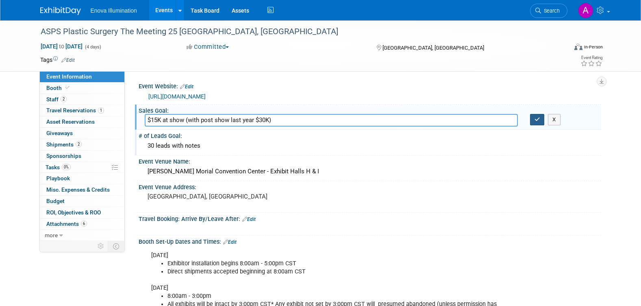
type input "$15K at show (with post show last year $30K)"
click at [537, 118] on icon "button" at bounding box center [538, 119] width 6 height 5
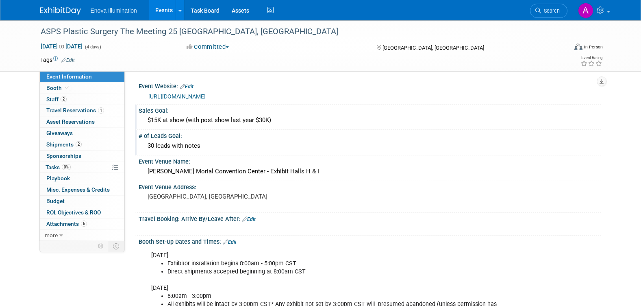
click at [62, 9] on img at bounding box center [60, 11] width 41 height 8
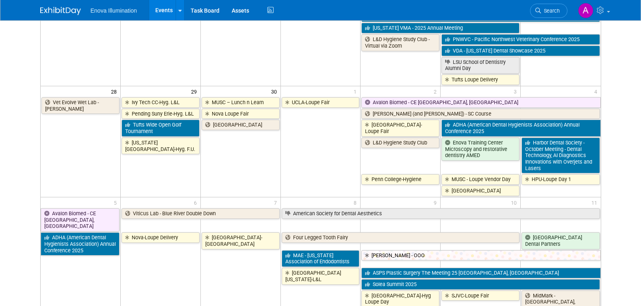
scroll to position [732, 0]
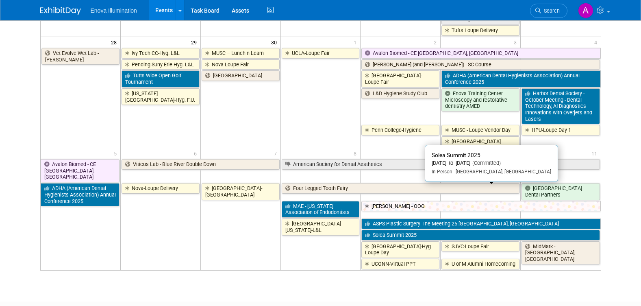
click at [386, 230] on link "Solea Summit 2025" at bounding box center [481, 235] width 238 height 11
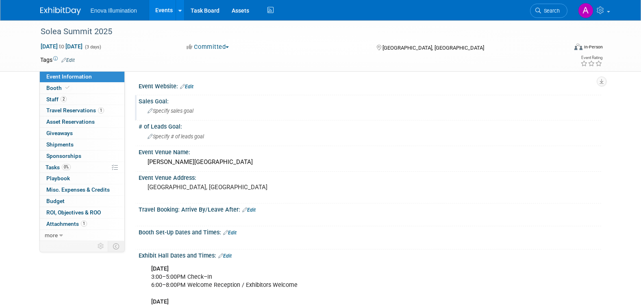
click at [176, 109] on span "Specify sales goal" at bounding box center [171, 111] width 46 height 6
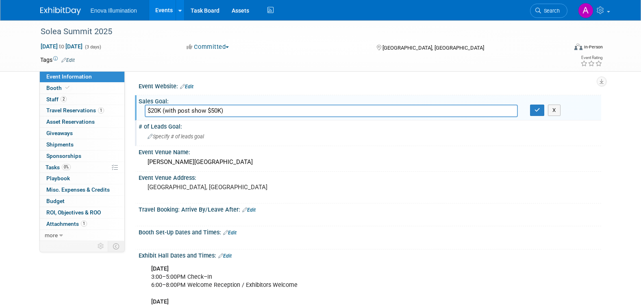
type input "$20K (with post show $50K)"
click at [157, 136] on span "Specify # of leads goal" at bounding box center [176, 136] width 57 height 6
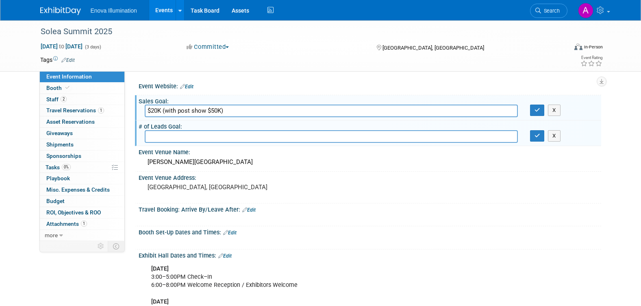
type input "1"
type input "25 with notes"
drag, startPoint x: 211, startPoint y: 111, endPoint x: 217, endPoint y: 111, distance: 6.5
click at [217, 111] on input "$20K (with post show $50K)" at bounding box center [331, 111] width 373 height 13
type input "$20K (with post show $41K)"
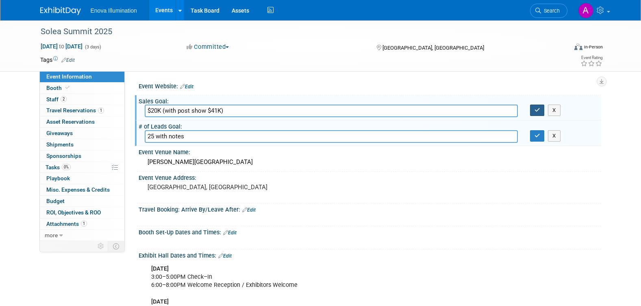
click at [542, 111] on button "button" at bounding box center [537, 110] width 15 height 11
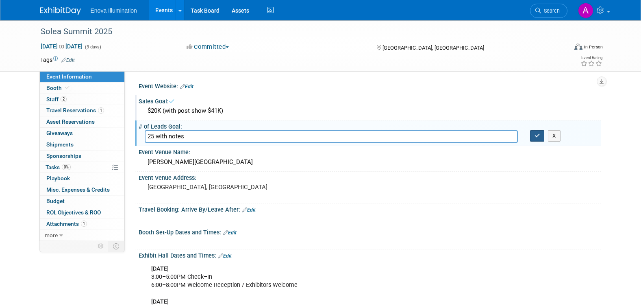
click at [536, 133] on icon "button" at bounding box center [538, 135] width 6 height 5
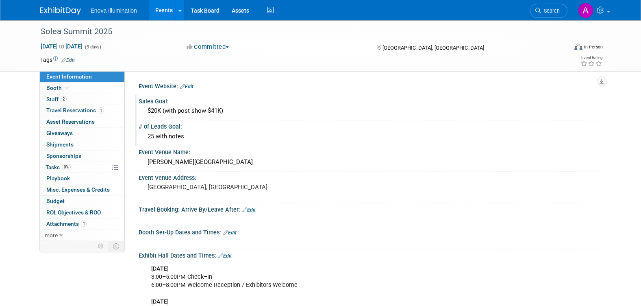
click at [48, 4] on link at bounding box center [65, 7] width 50 height 7
